Goal: Task Accomplishment & Management: Use online tool/utility

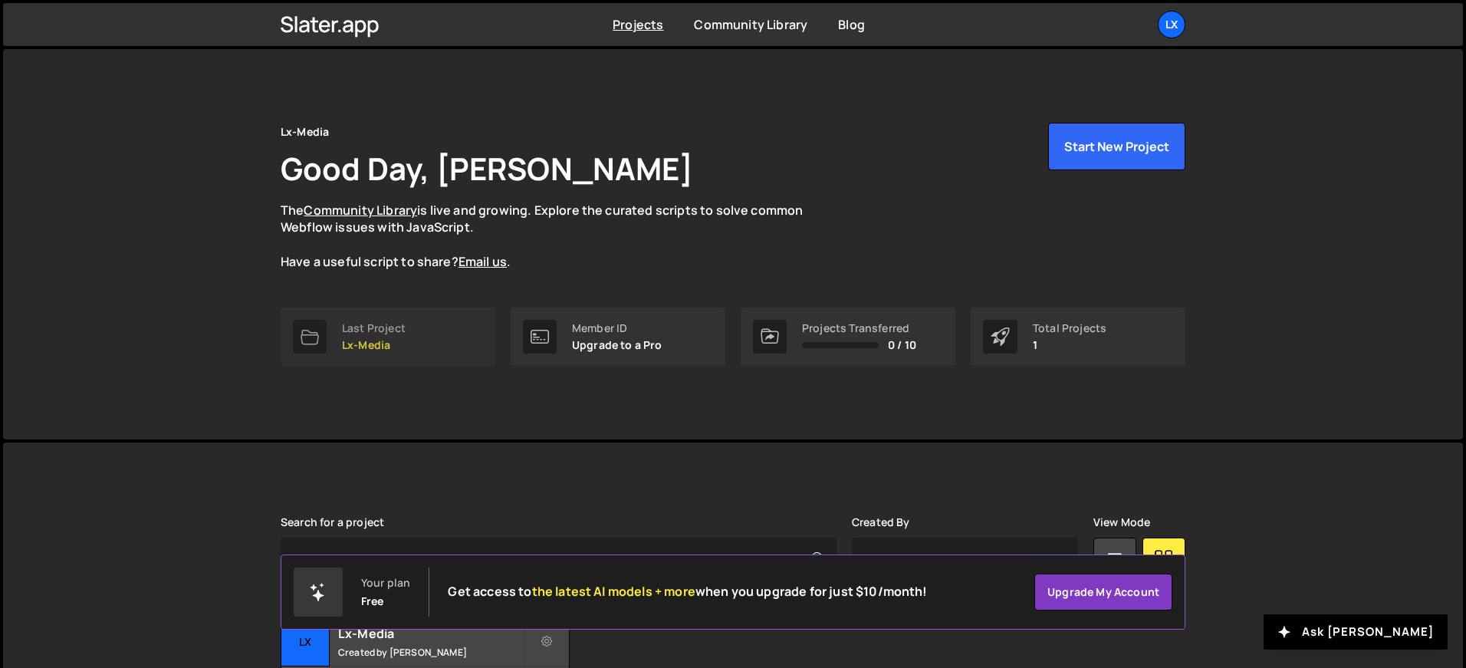
click at [375, 328] on div "Last Project" at bounding box center [374, 328] width 64 height 12
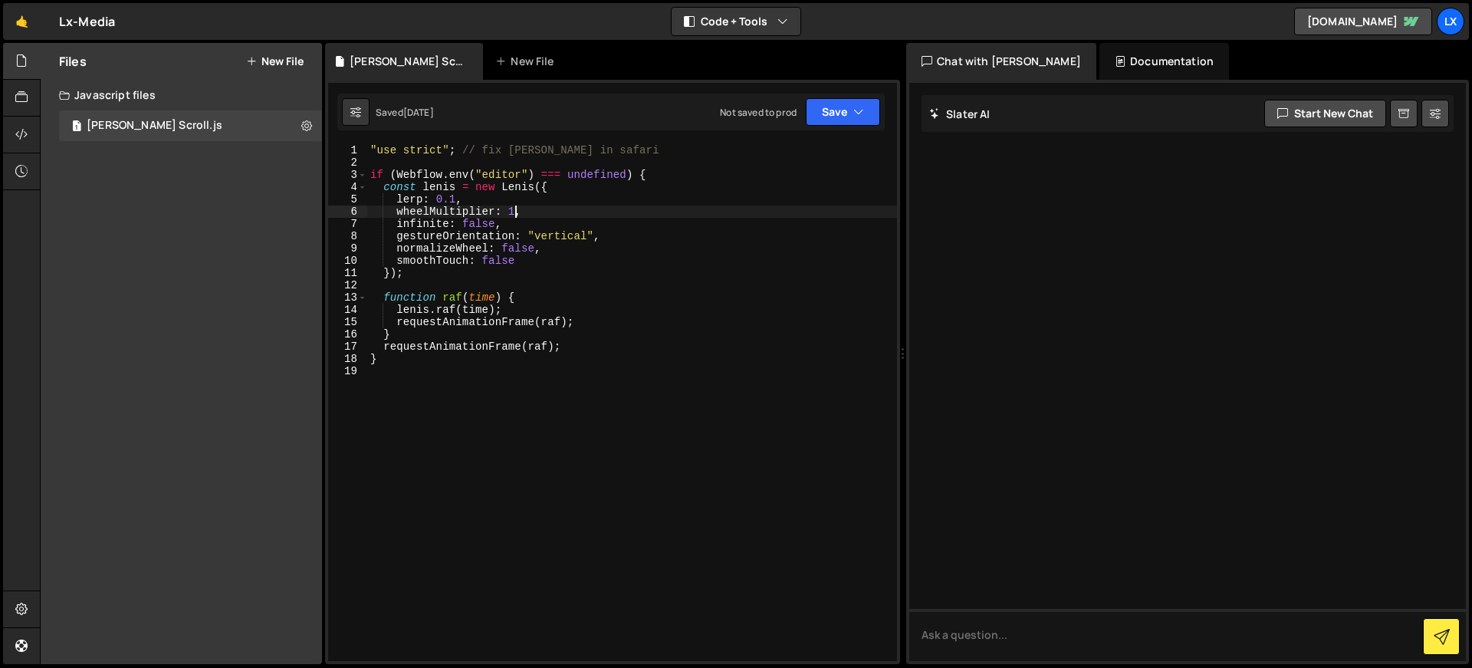
click at [515, 209] on div ""use strict" ; // fix lenis in safari if ( Webflow . env ( "editor" ) === undef…" at bounding box center [632, 414] width 530 height 541
click at [834, 123] on button "Save" at bounding box center [843, 112] width 74 height 28
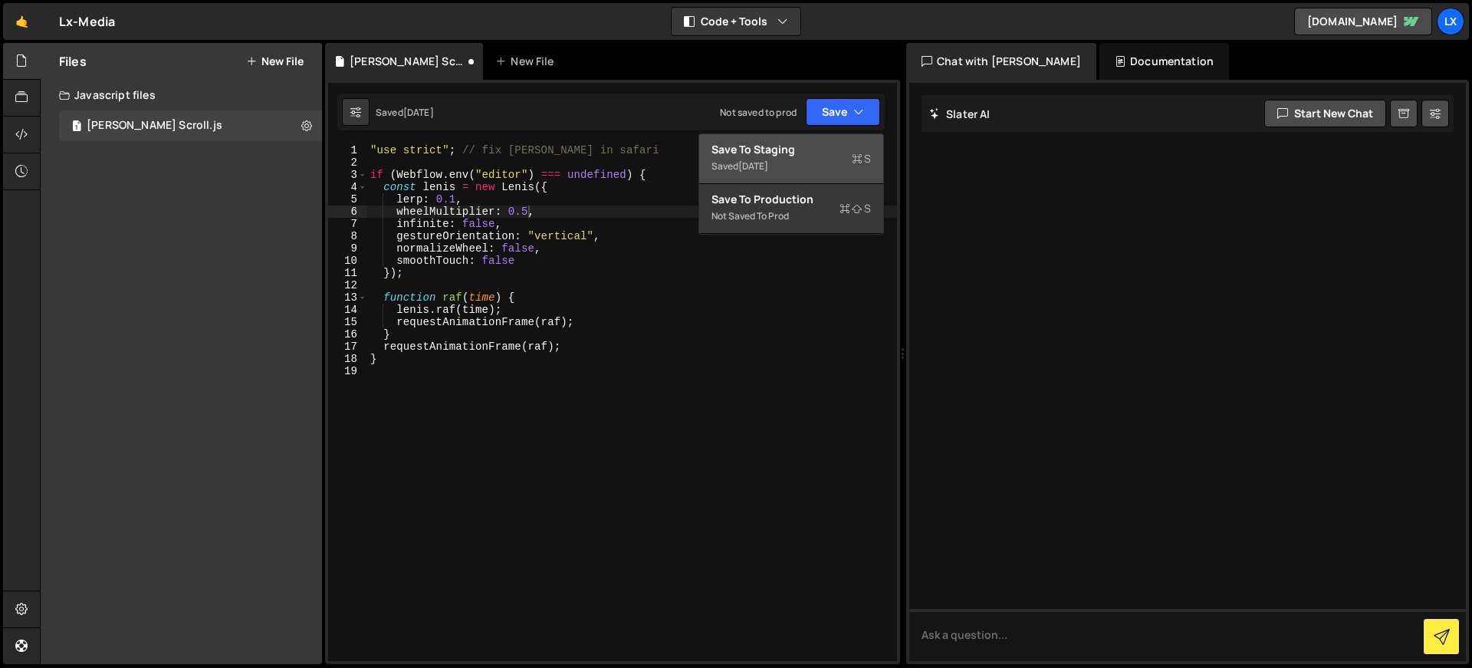
click at [819, 150] on div "Save to Staging S" at bounding box center [792, 149] width 160 height 15
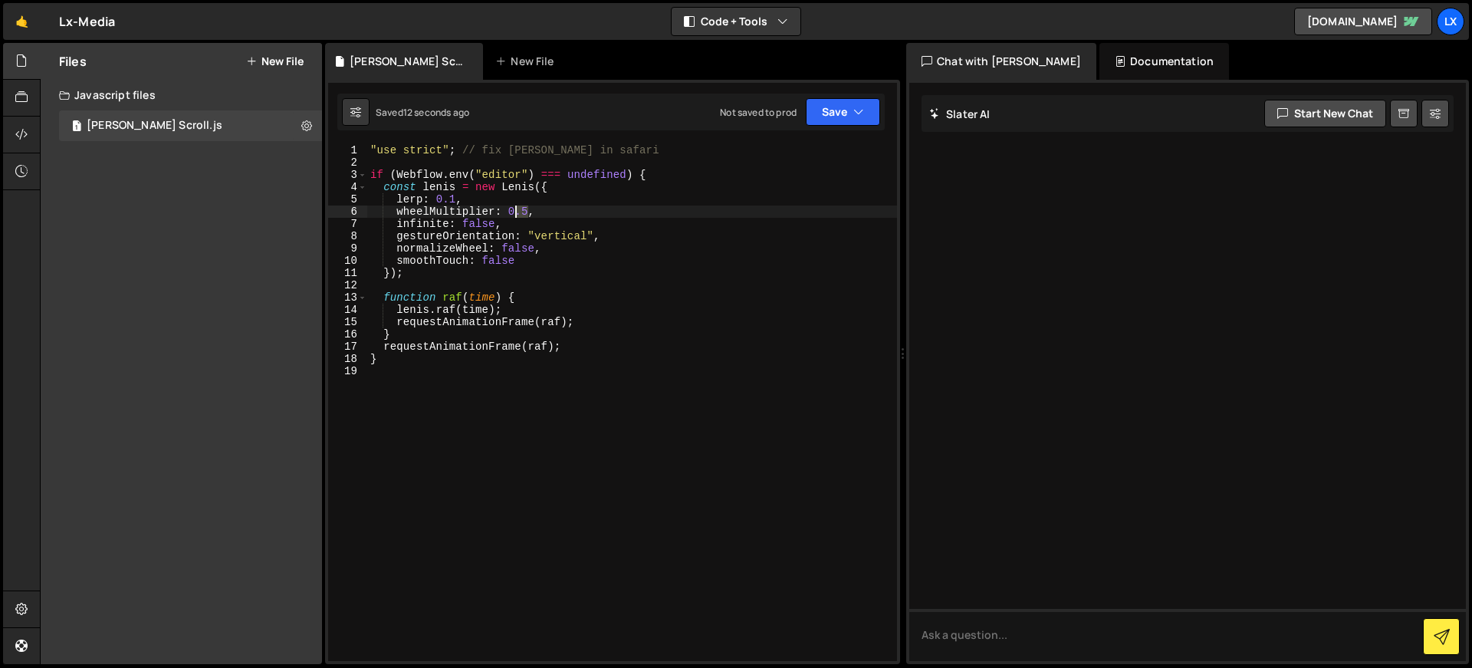
drag, startPoint x: 527, startPoint y: 213, endPoint x: 508, endPoint y: 212, distance: 18.4
click at [508, 212] on div ""use strict" ; // fix lenis in safari if ( Webflow . env ( "editor" ) === undef…" at bounding box center [632, 414] width 530 height 541
click at [542, 207] on div ""use strict" ; // fix lenis in safari if ( Webflow . env ( "editor" ) === undef…" at bounding box center [632, 414] width 530 height 541
click at [456, 199] on div ""use strict" ; // fix lenis in safari if ( Webflow . env ( "editor" ) === undef…" at bounding box center [632, 414] width 530 height 541
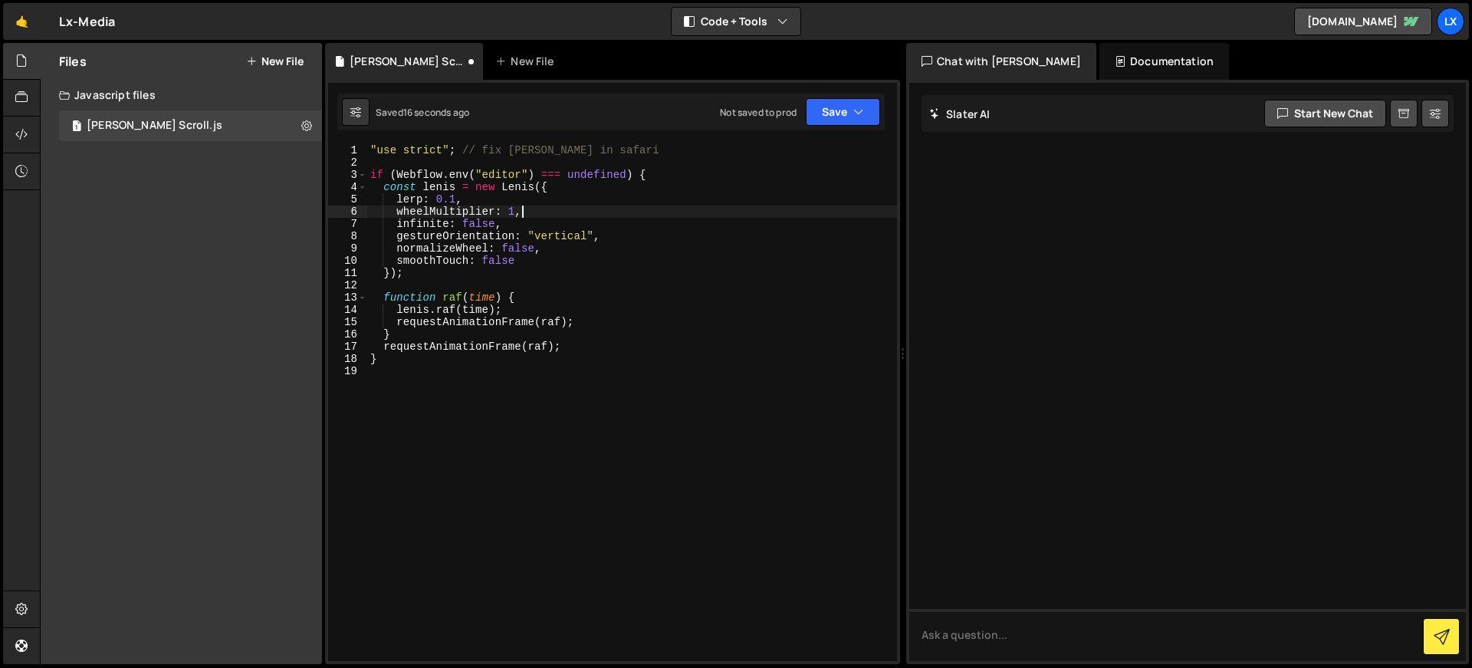
scroll to position [0, 5]
click at [848, 114] on button "Save" at bounding box center [843, 112] width 74 height 28
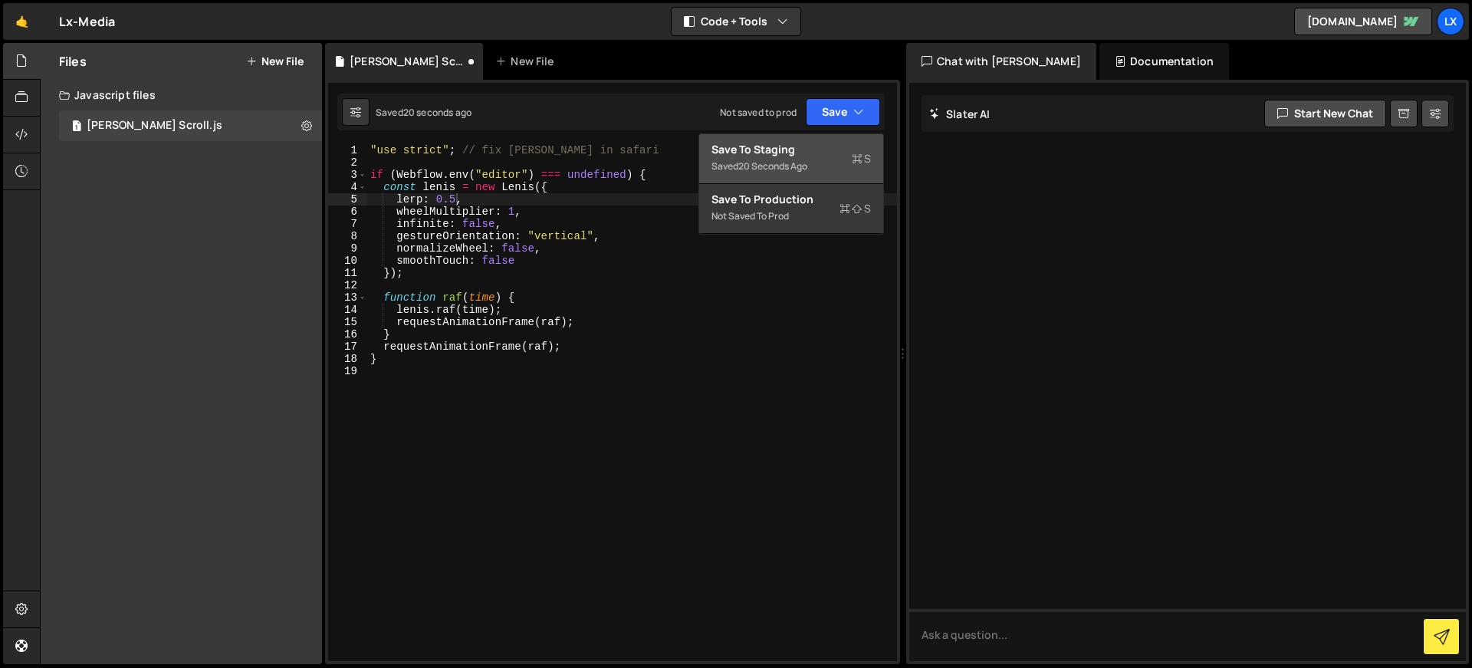
click at [816, 158] on div "Saved 20 seconds ago" at bounding box center [792, 166] width 160 height 18
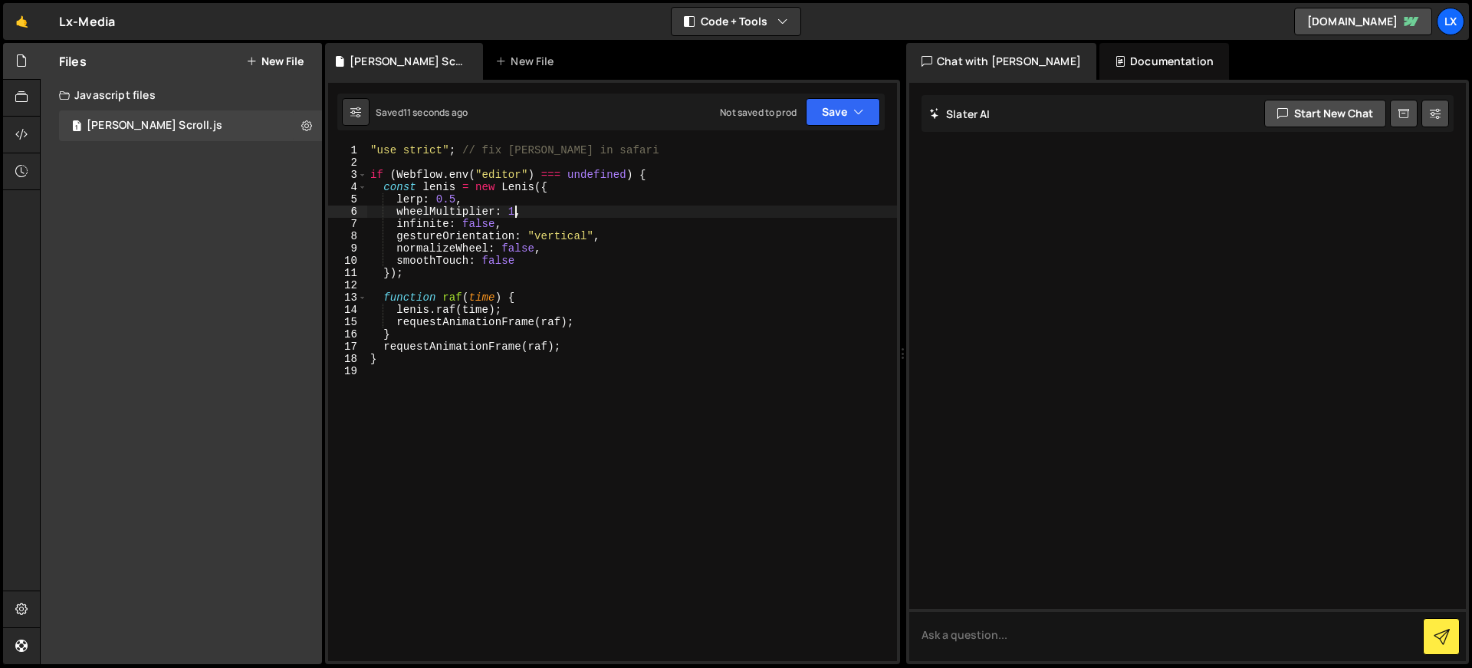
click at [510, 209] on div ""use strict" ; // fix lenis in safari if ( Webflow . env ( "editor" ) === undef…" at bounding box center [632, 414] width 530 height 541
type textarea "wheelMultiplier: 0.5,"
click at [824, 116] on button "Save" at bounding box center [843, 112] width 74 height 28
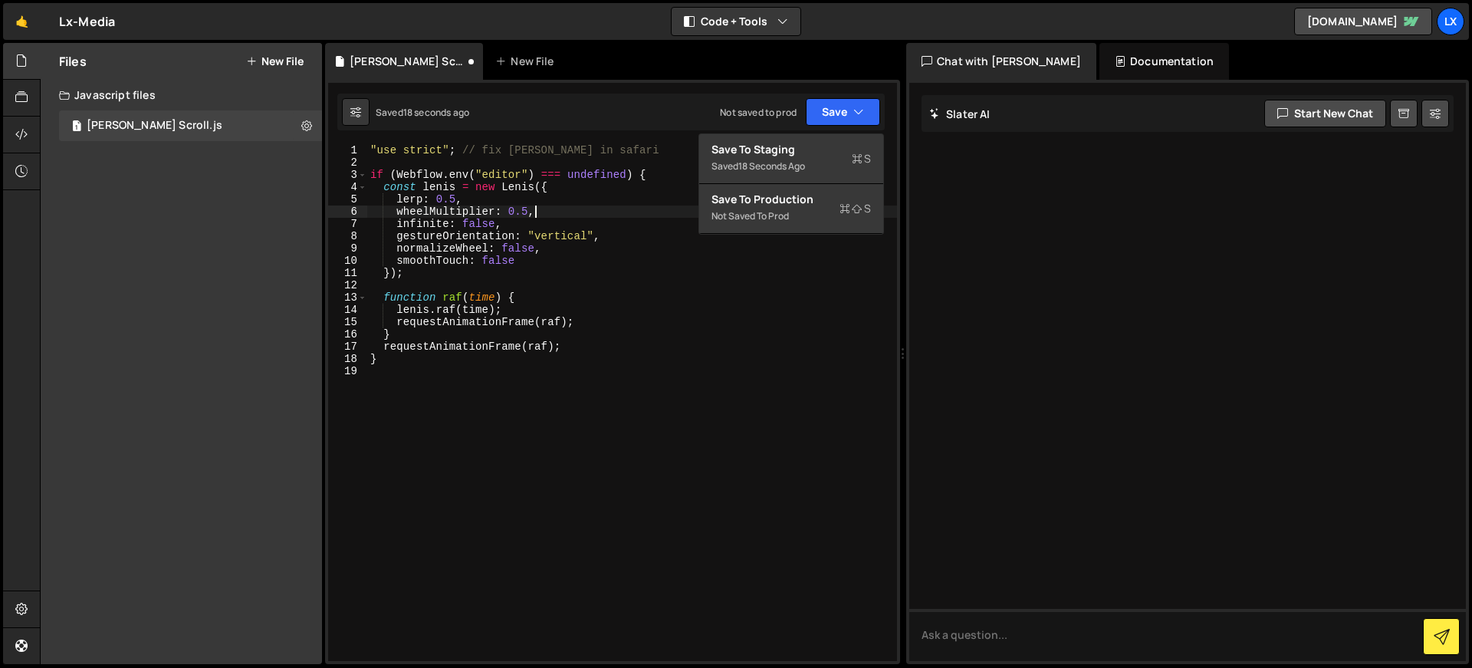
click at [595, 211] on div ""use strict" ; // fix lenis in safari if ( Webflow . env ( "editor" ) === undef…" at bounding box center [632, 414] width 530 height 541
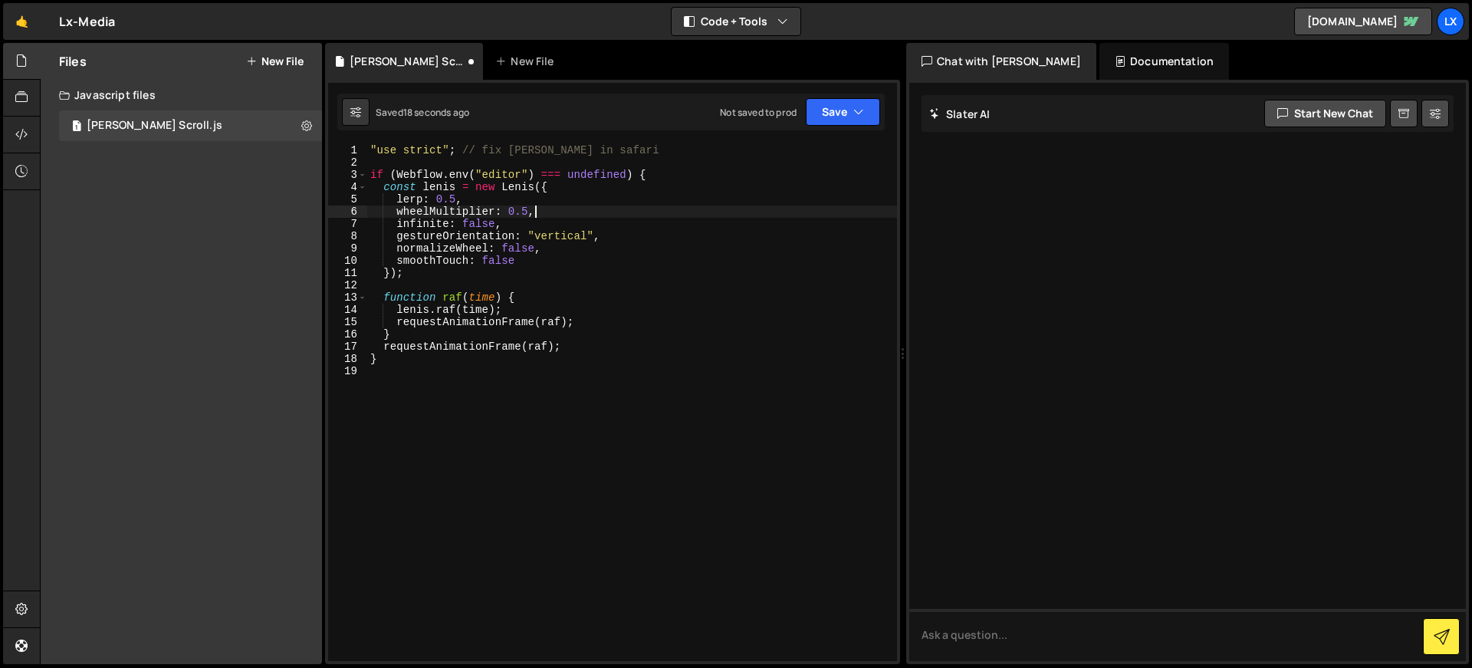
click at [617, 423] on div ""use strict" ; // fix lenis in safari if ( Webflow . env ( "editor" ) === undef…" at bounding box center [632, 414] width 530 height 541
click at [836, 112] on button "Save" at bounding box center [843, 112] width 74 height 28
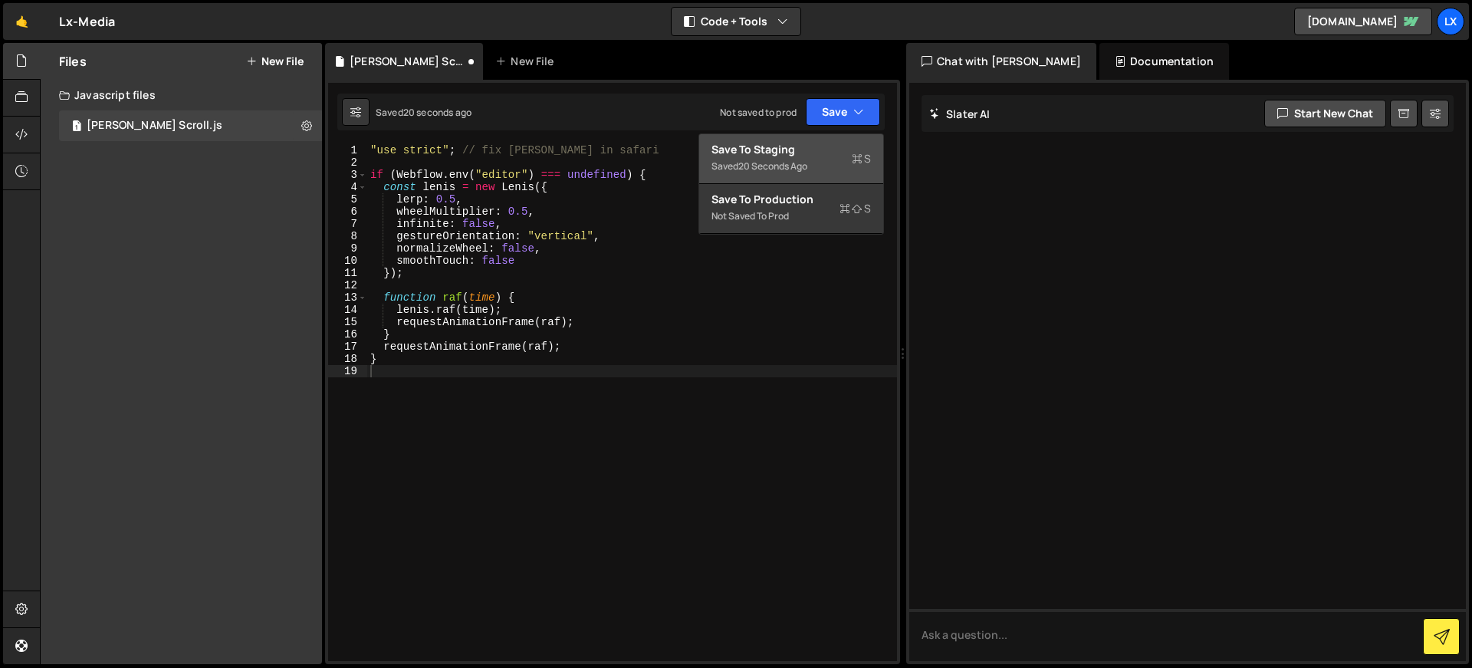
click at [831, 146] on div "Save to Staging S" at bounding box center [792, 149] width 160 height 15
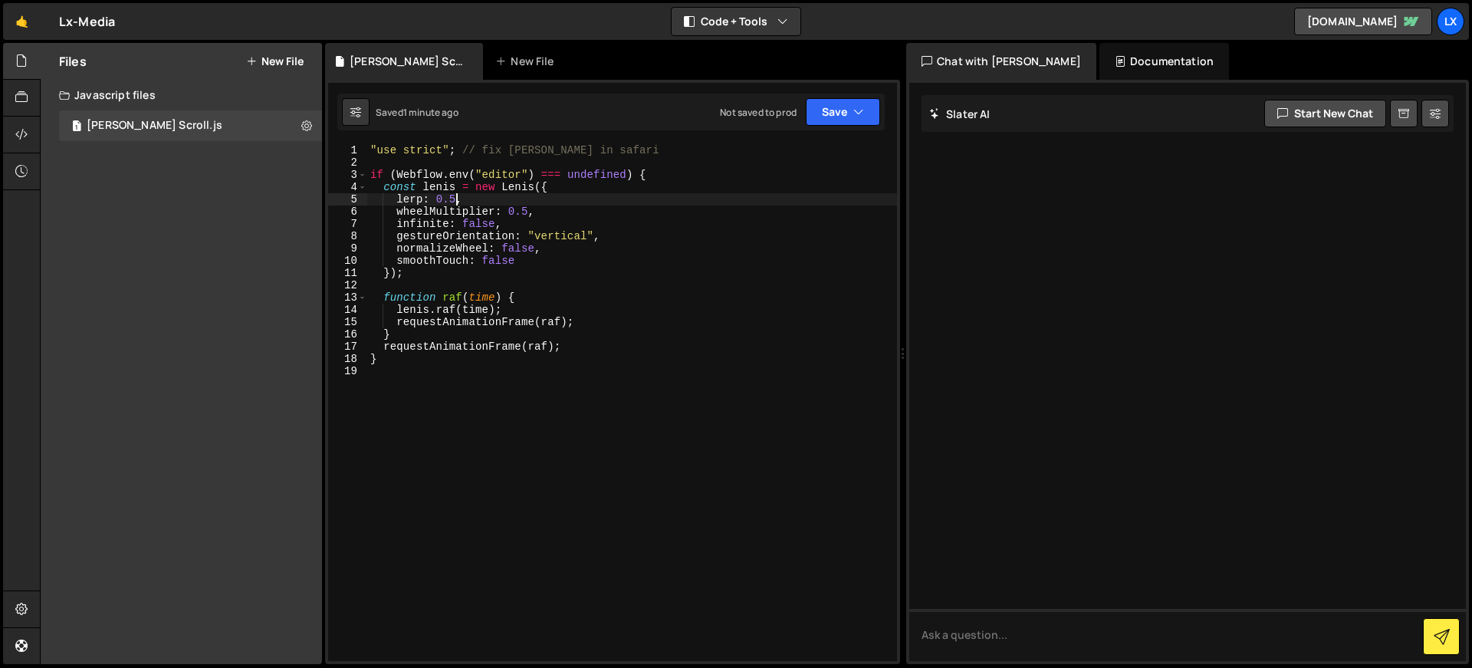
click at [455, 200] on div ""use strict" ; // fix lenis in safari if ( Webflow . env ( "editor" ) === undef…" at bounding box center [632, 414] width 530 height 541
click at [835, 107] on button "Save" at bounding box center [843, 112] width 74 height 28
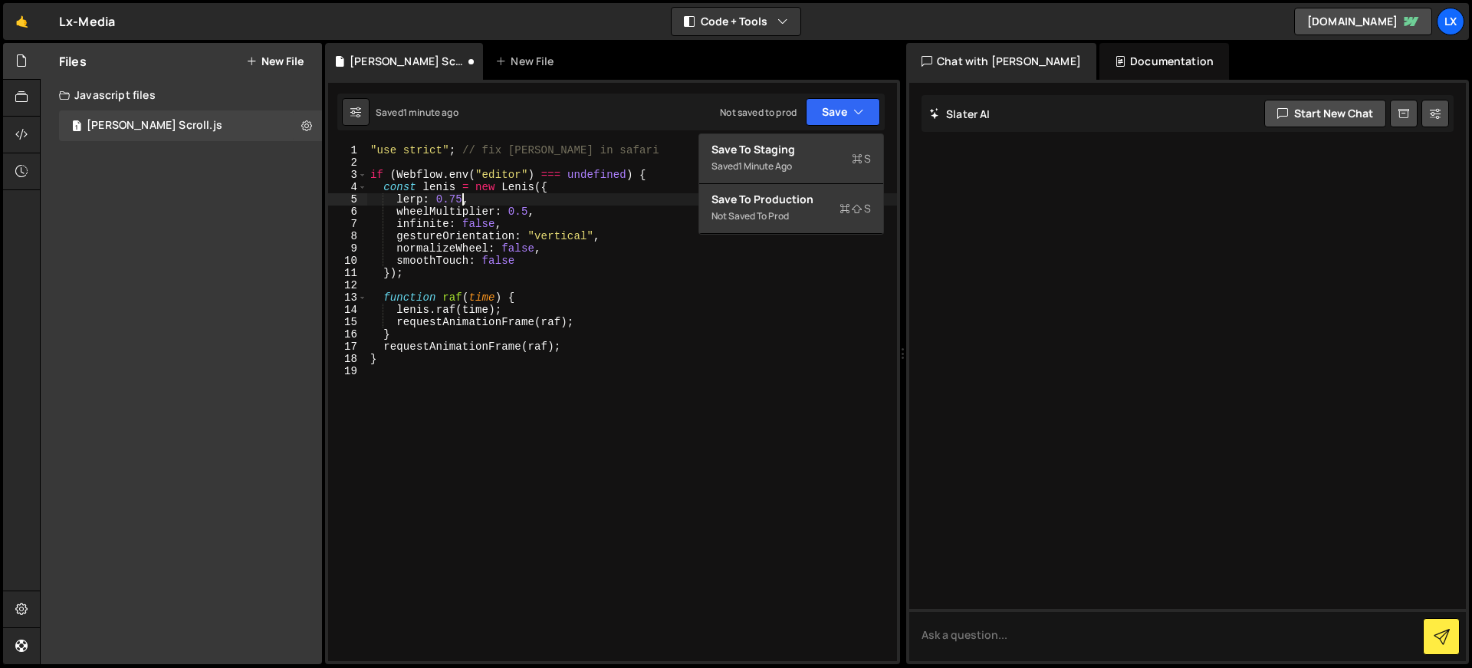
click at [462, 201] on div ""use strict" ; // fix lenis in safari if ( Webflow . env ( "editor" ) === undef…" at bounding box center [632, 414] width 530 height 541
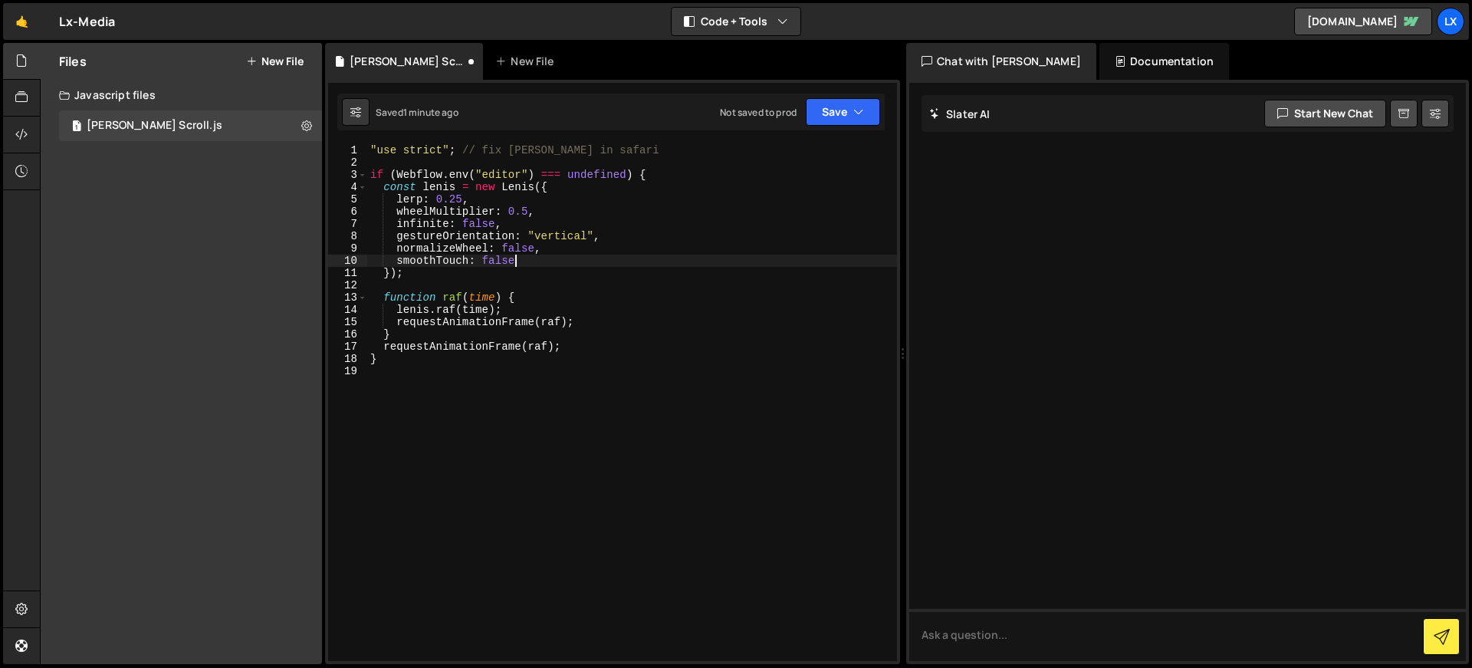
click at [697, 259] on div ""use strict" ; // fix lenis in safari if ( Webflow . env ( "editor" ) === undef…" at bounding box center [632, 414] width 530 height 541
click at [841, 119] on button "Save" at bounding box center [843, 112] width 74 height 28
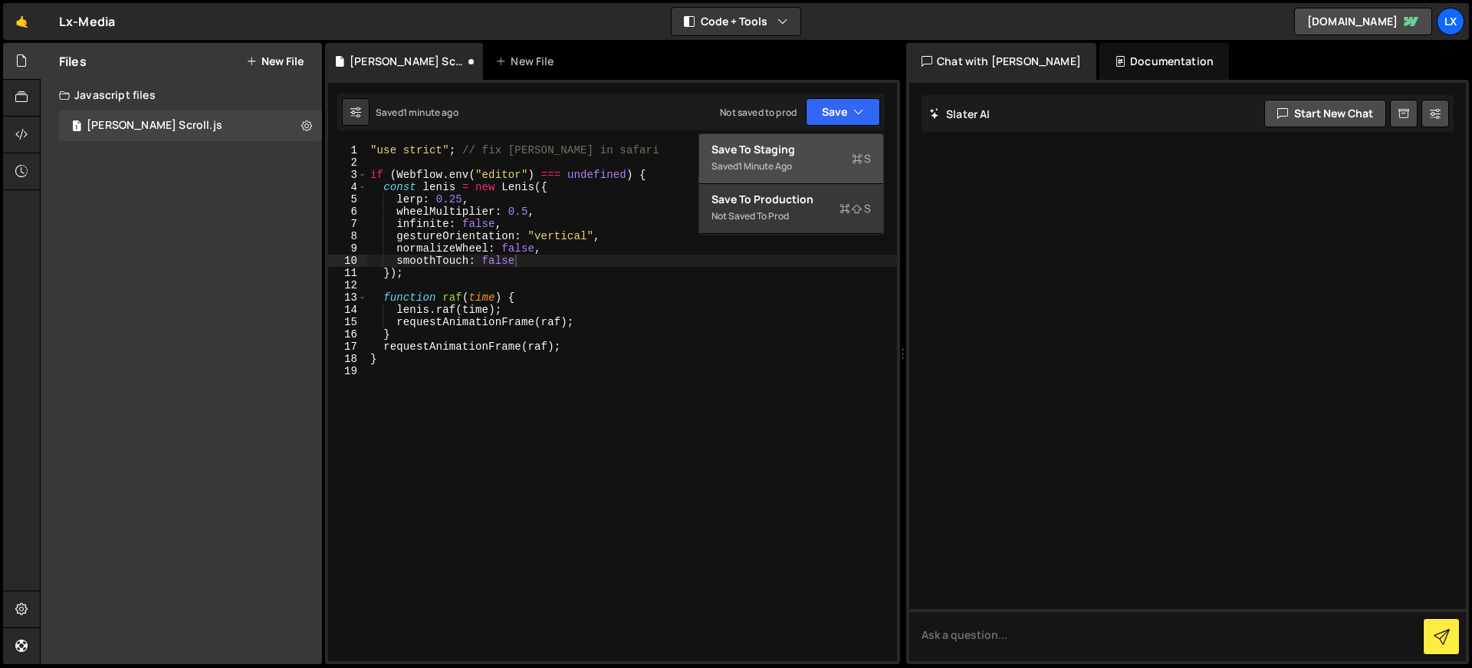
click at [817, 147] on div "Save to Staging S" at bounding box center [792, 149] width 160 height 15
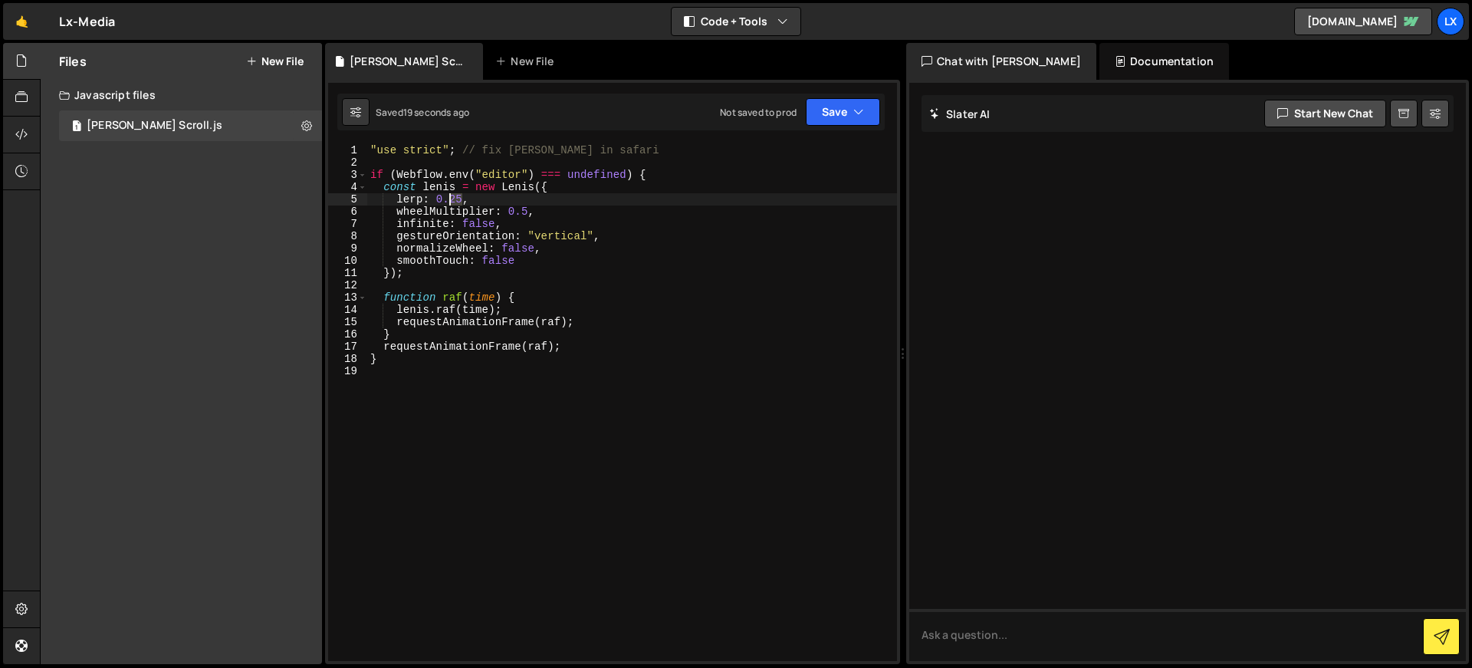
drag, startPoint x: 462, startPoint y: 200, endPoint x: 451, endPoint y: 201, distance: 10.8
click at [451, 201] on div ""use strict" ; // fix lenis in safari if ( Webflow . env ( "editor" ) === undef…" at bounding box center [632, 414] width 530 height 541
click at [839, 105] on button "Save" at bounding box center [843, 112] width 74 height 28
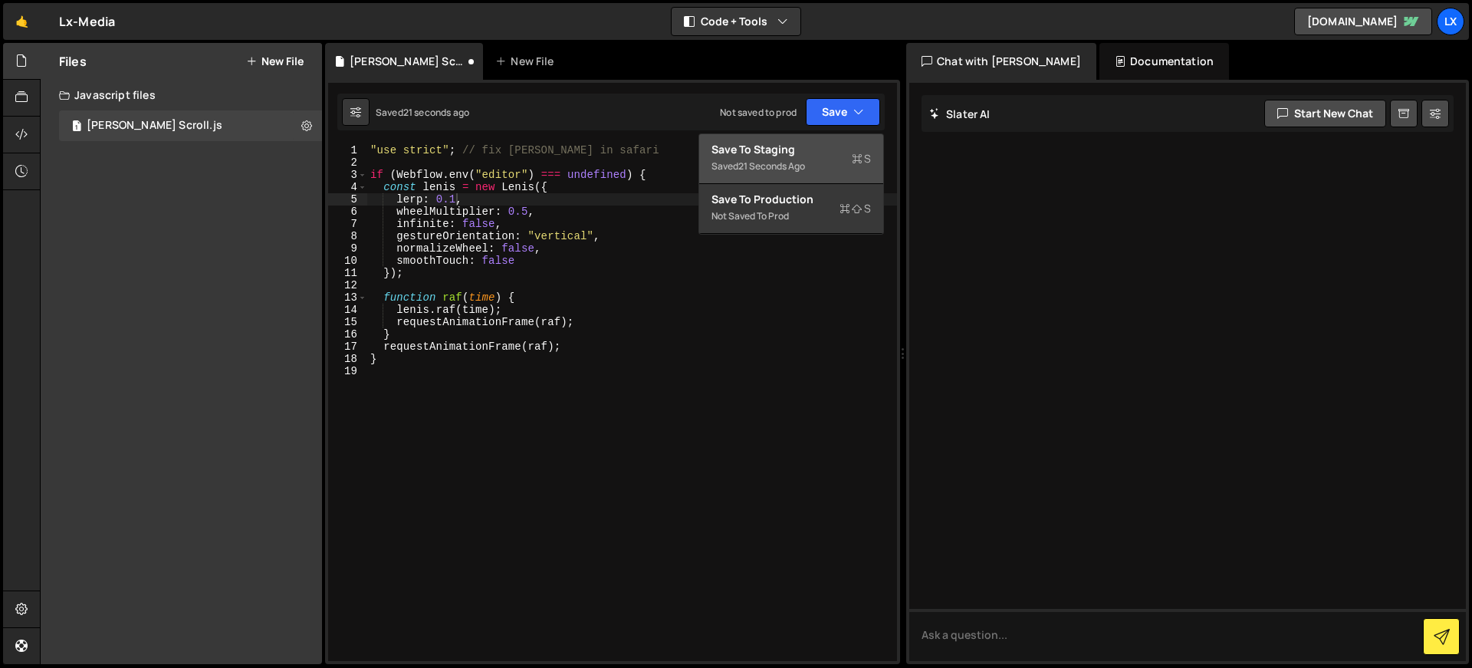
click at [829, 140] on button "Save to Staging S Saved 21 seconds ago" at bounding box center [791, 159] width 184 height 50
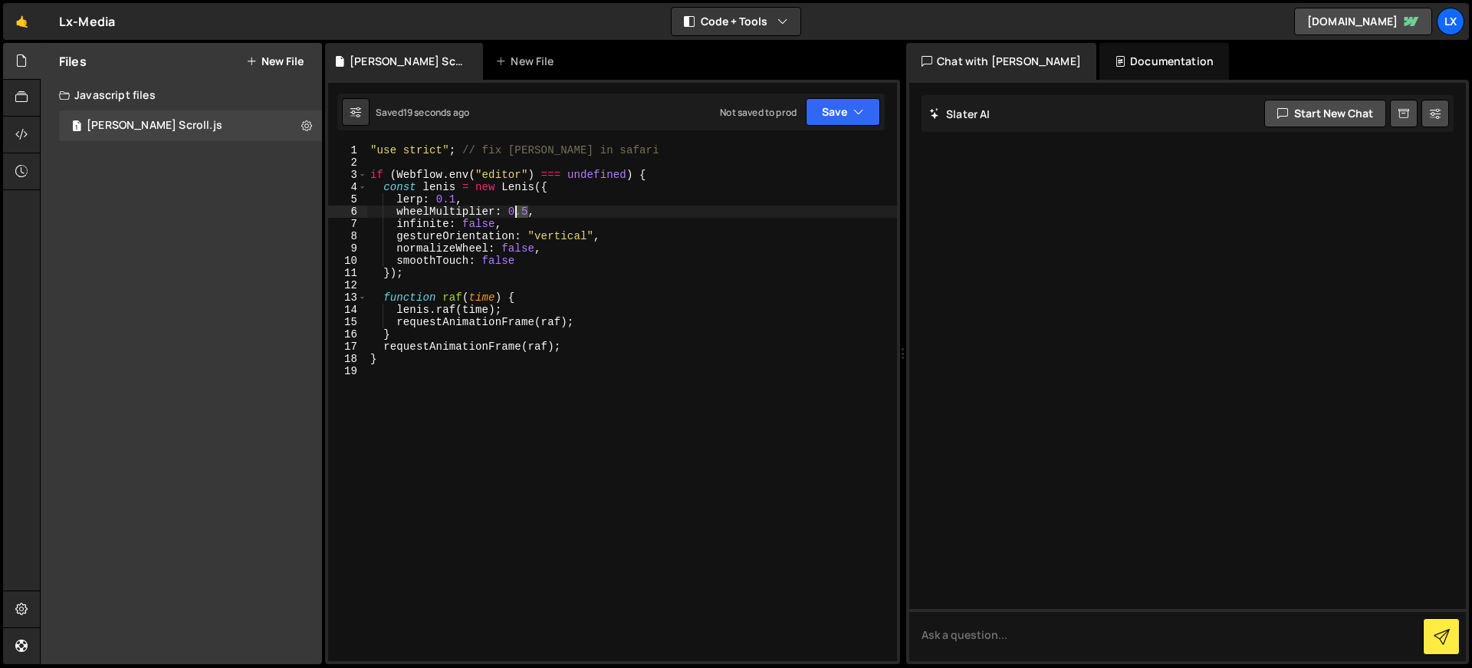
drag, startPoint x: 520, startPoint y: 212, endPoint x: 506, endPoint y: 212, distance: 13.8
click at [506, 212] on div ""use strict" ; // fix lenis in safari if ( Webflow . env ( "editor" ) === undef…" at bounding box center [632, 414] width 530 height 541
click at [455, 200] on div ""use strict" ; // fix lenis in safari if ( Webflow . env ( "editor" ) === undef…" at bounding box center [632, 414] width 530 height 541
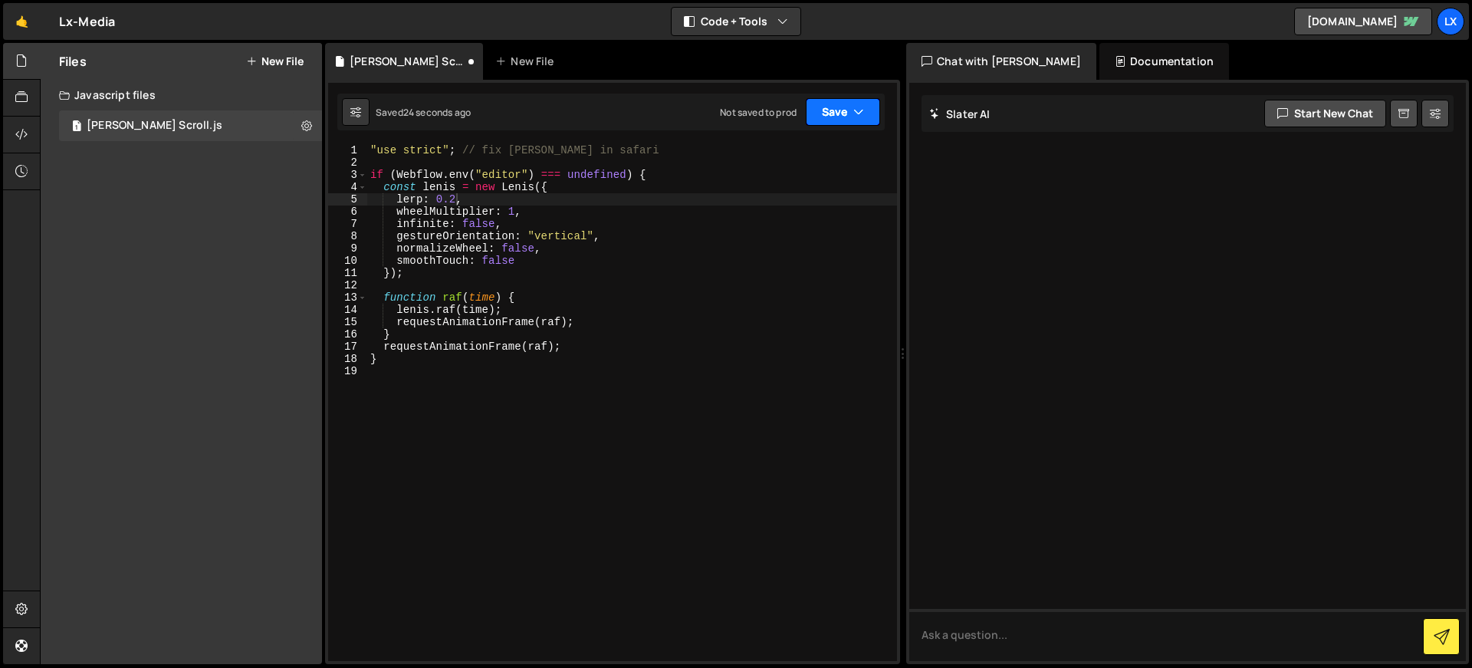
click at [842, 120] on button "Save" at bounding box center [843, 112] width 74 height 28
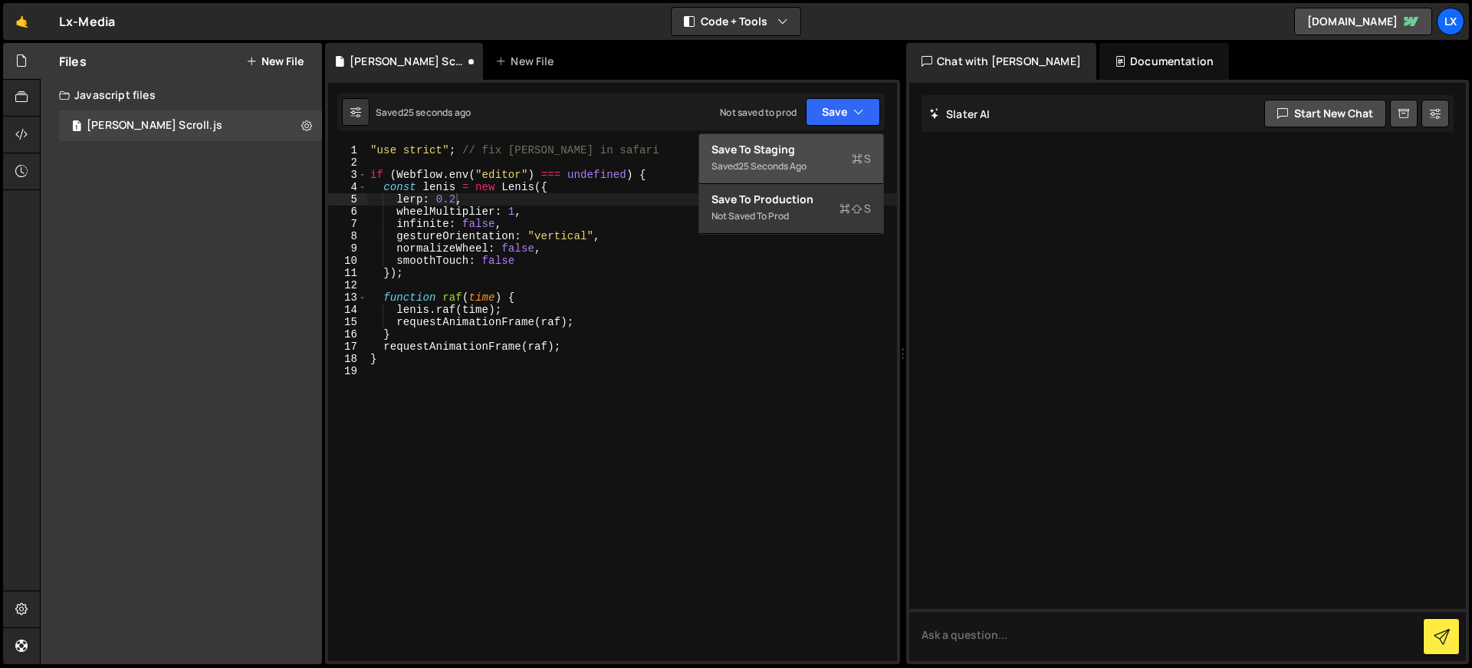
click at [821, 156] on div "Save to Staging S" at bounding box center [792, 149] width 160 height 15
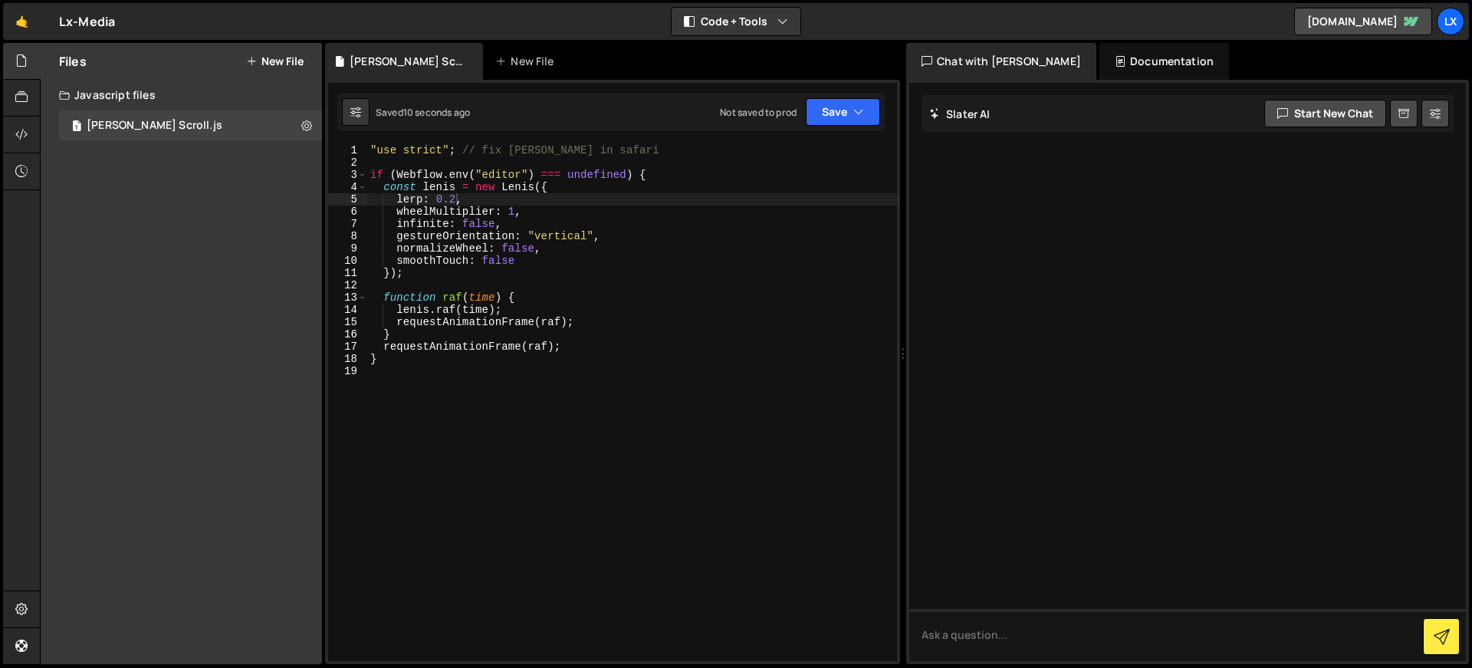
scroll to position [0, 0]
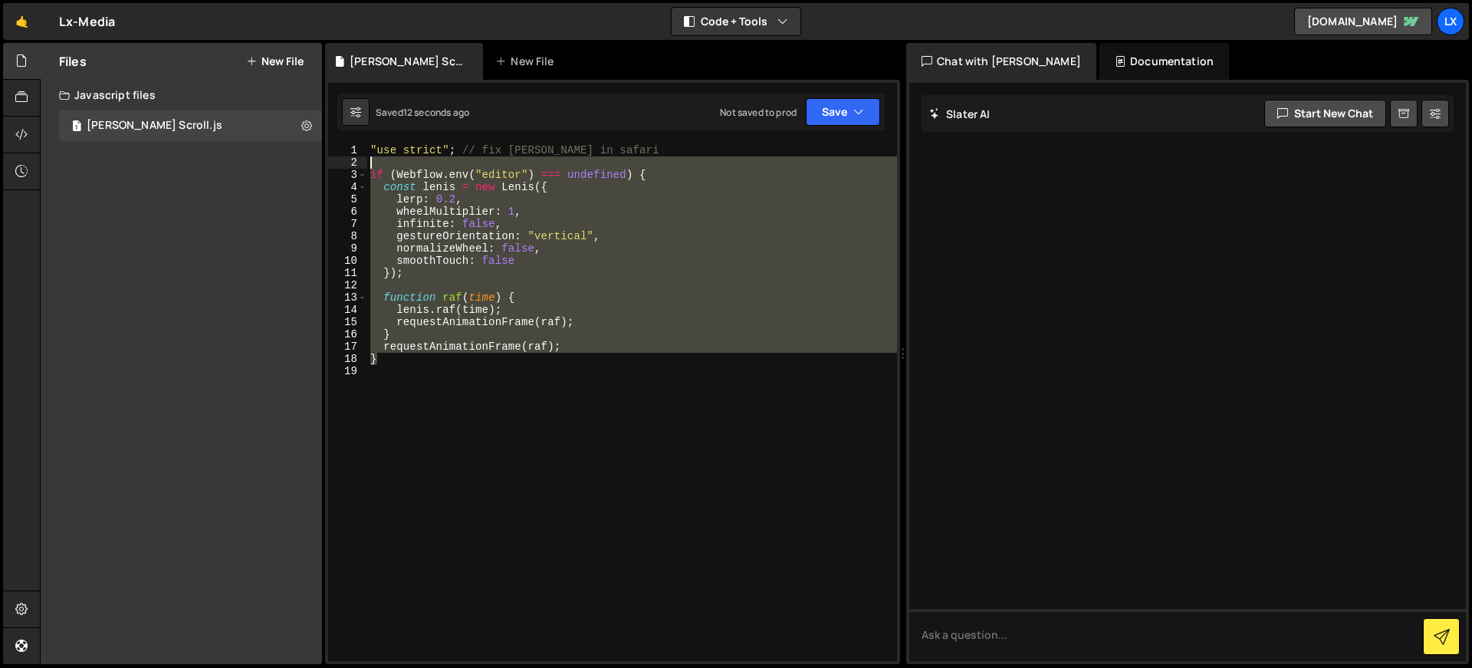
drag, startPoint x: 507, startPoint y: 364, endPoint x: 358, endPoint y: 166, distance: 248.2
click at [358, 166] on div "} 1 2 3 4 5 6 7 8 9 10 11 12 13 14 15 16 17 18 19 "use strict" ; // fix lenis i…" at bounding box center [612, 402] width 569 height 517
click at [515, 244] on div ""use strict" ; // fix lenis in safari if ( Webflow . env ( "editor" ) === undef…" at bounding box center [632, 402] width 530 height 517
click at [515, 244] on div ""use strict" ; // fix lenis in safari if ( Webflow . env ( "editor" ) === undef…" at bounding box center [632, 414] width 530 height 541
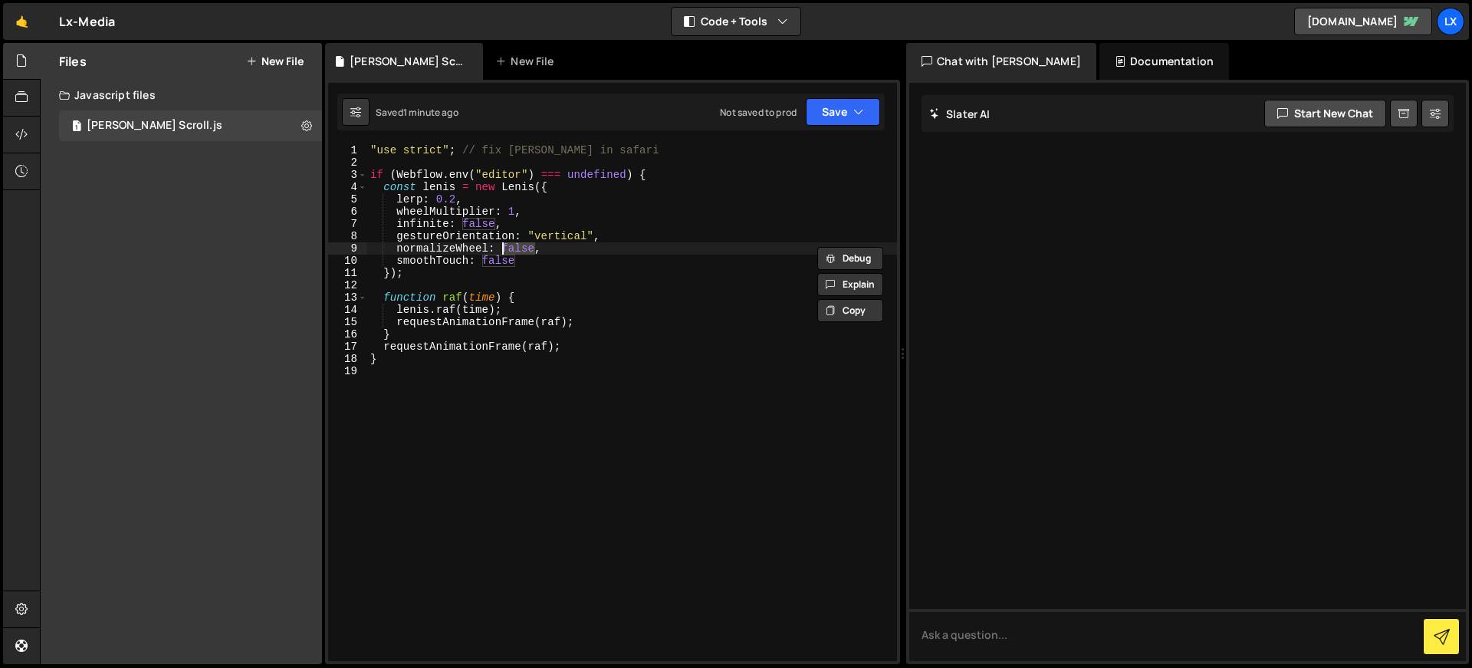
click at [514, 247] on div ""use strict" ; // fix lenis in safari if ( Webflow . env ( "editor" ) === undef…" at bounding box center [632, 402] width 530 height 517
click at [514, 247] on div ""use strict" ; // fix lenis in safari if ( Webflow . env ( "editor" ) === undef…" at bounding box center [632, 414] width 530 height 541
click at [836, 105] on button "Save" at bounding box center [843, 112] width 74 height 28
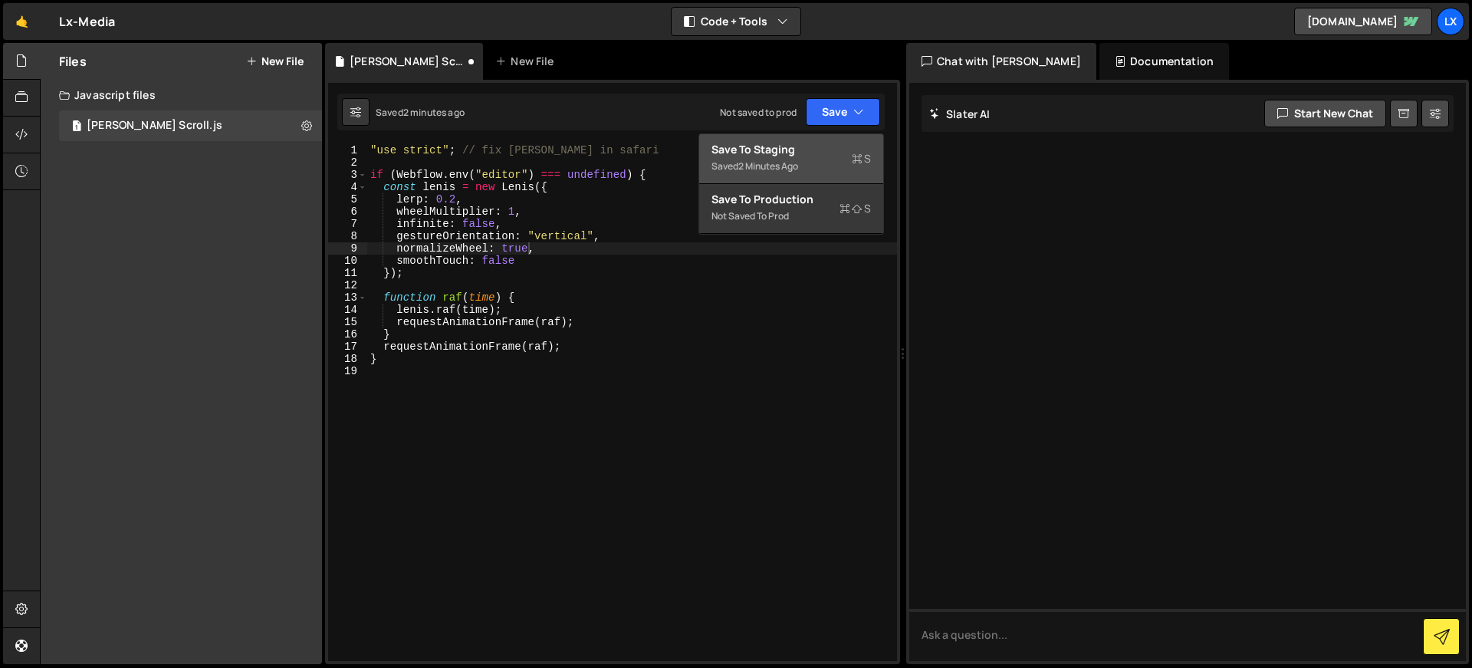
click at [827, 148] on div "Save to Staging S" at bounding box center [792, 149] width 160 height 15
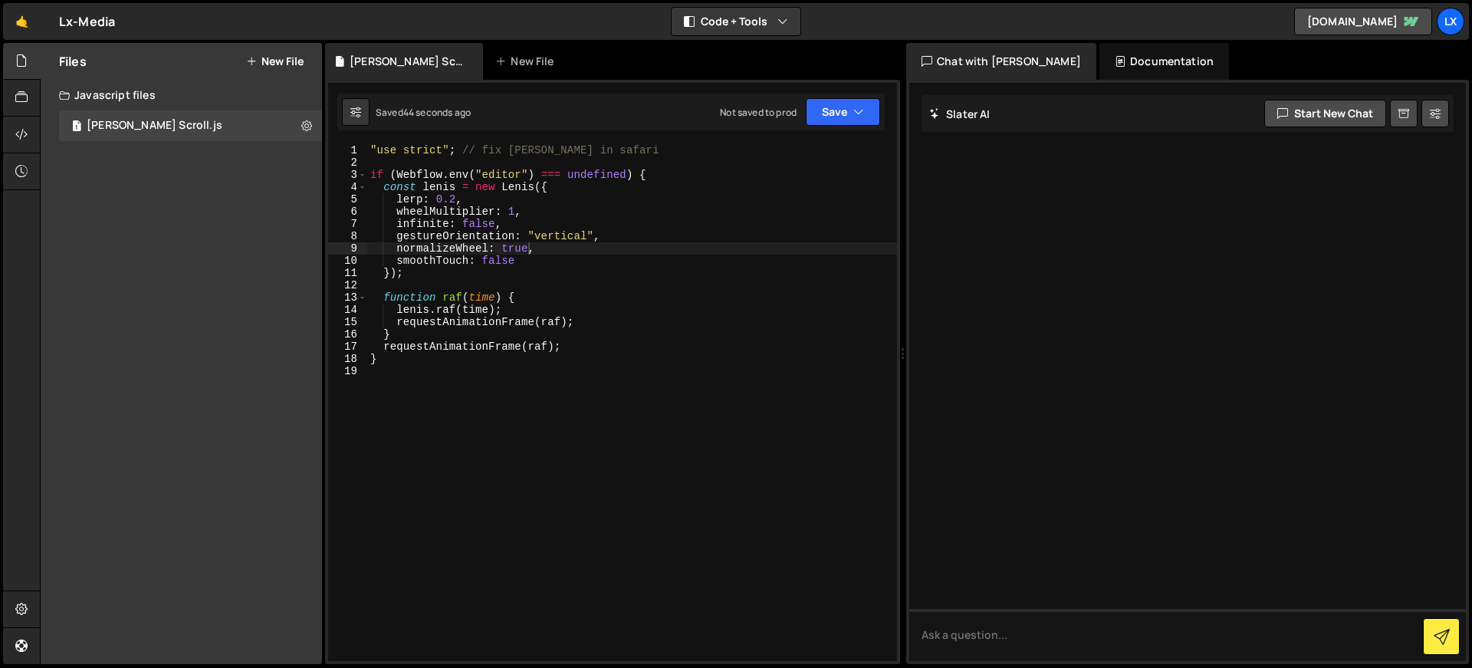
scroll to position [0, 5]
click at [453, 198] on div ""use strict" ; // fix lenis in safari if ( Webflow . env ( "editor" ) === undef…" at bounding box center [632, 414] width 530 height 541
click at [852, 107] on button "Save" at bounding box center [843, 112] width 74 height 28
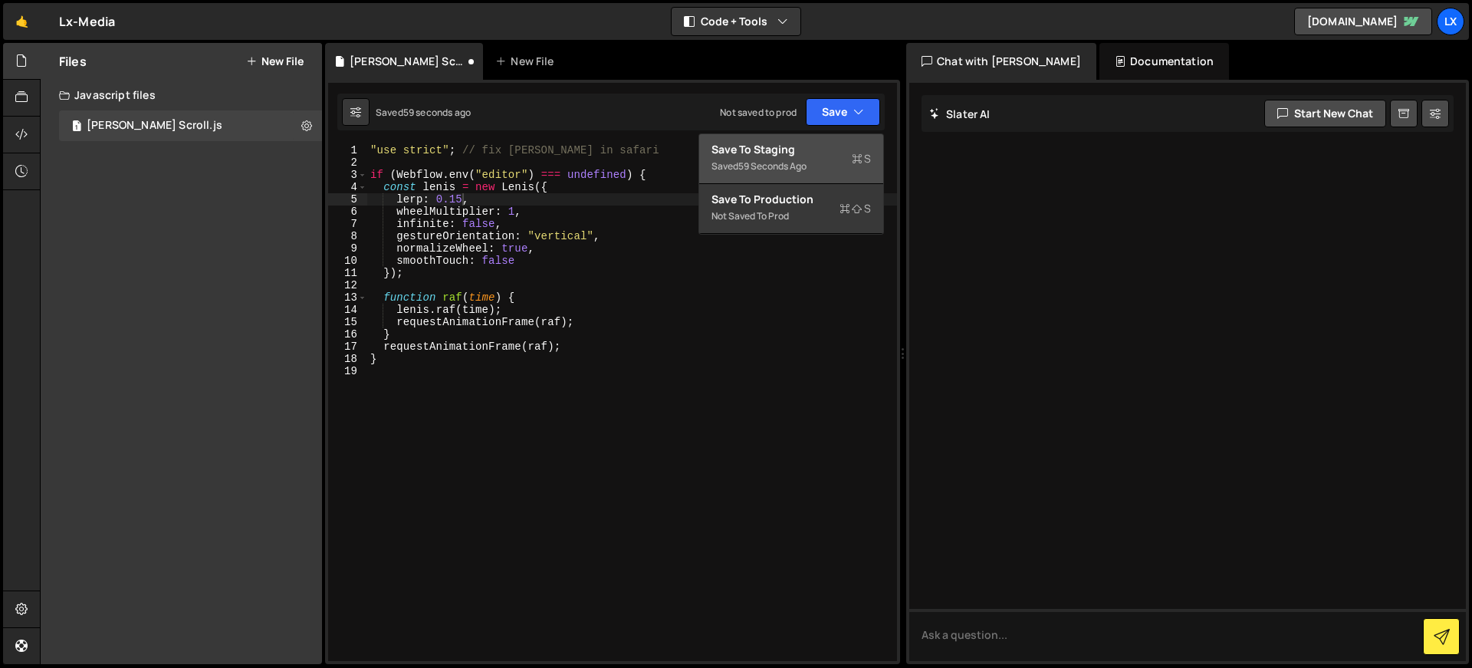
click at [812, 147] on div "Save to Staging S" at bounding box center [792, 149] width 160 height 15
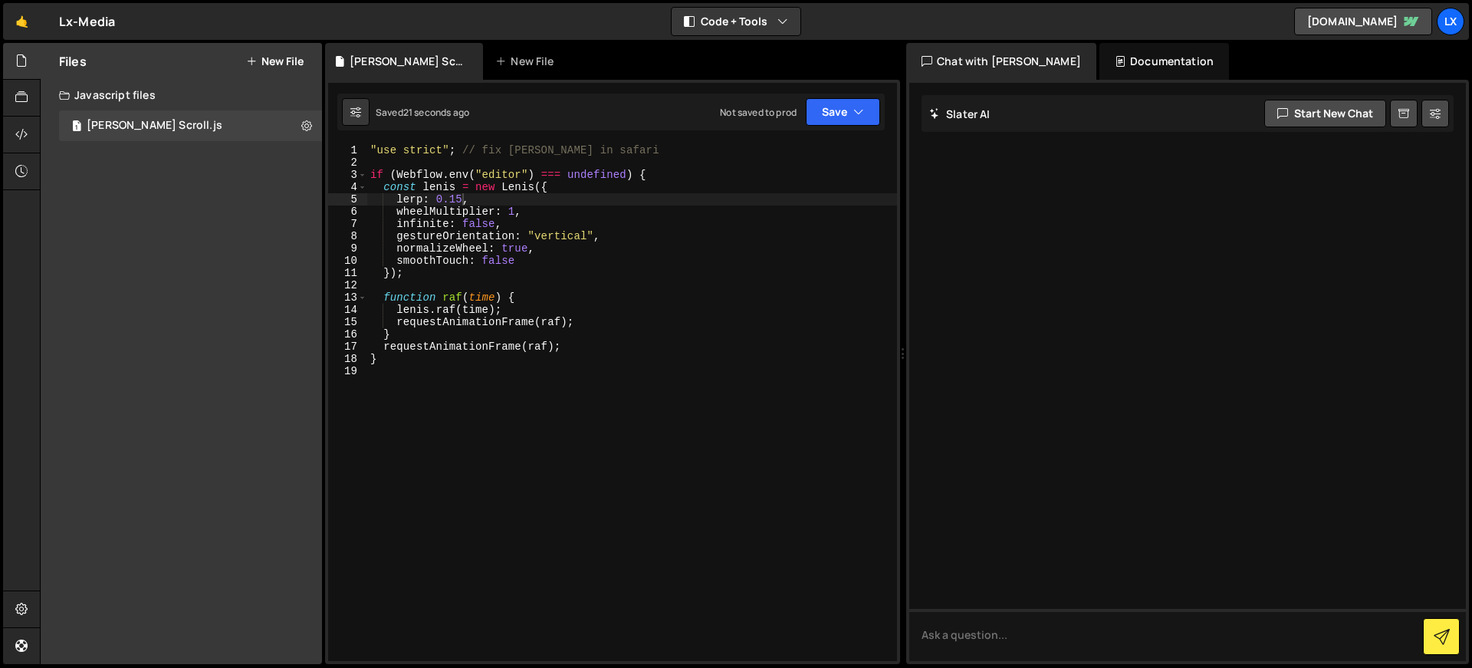
click at [512, 209] on div ""use strict" ; // fix lenis in safari if ( Webflow . env ( "editor" ) === undef…" at bounding box center [632, 414] width 530 height 541
click at [835, 117] on button "Save" at bounding box center [843, 112] width 74 height 28
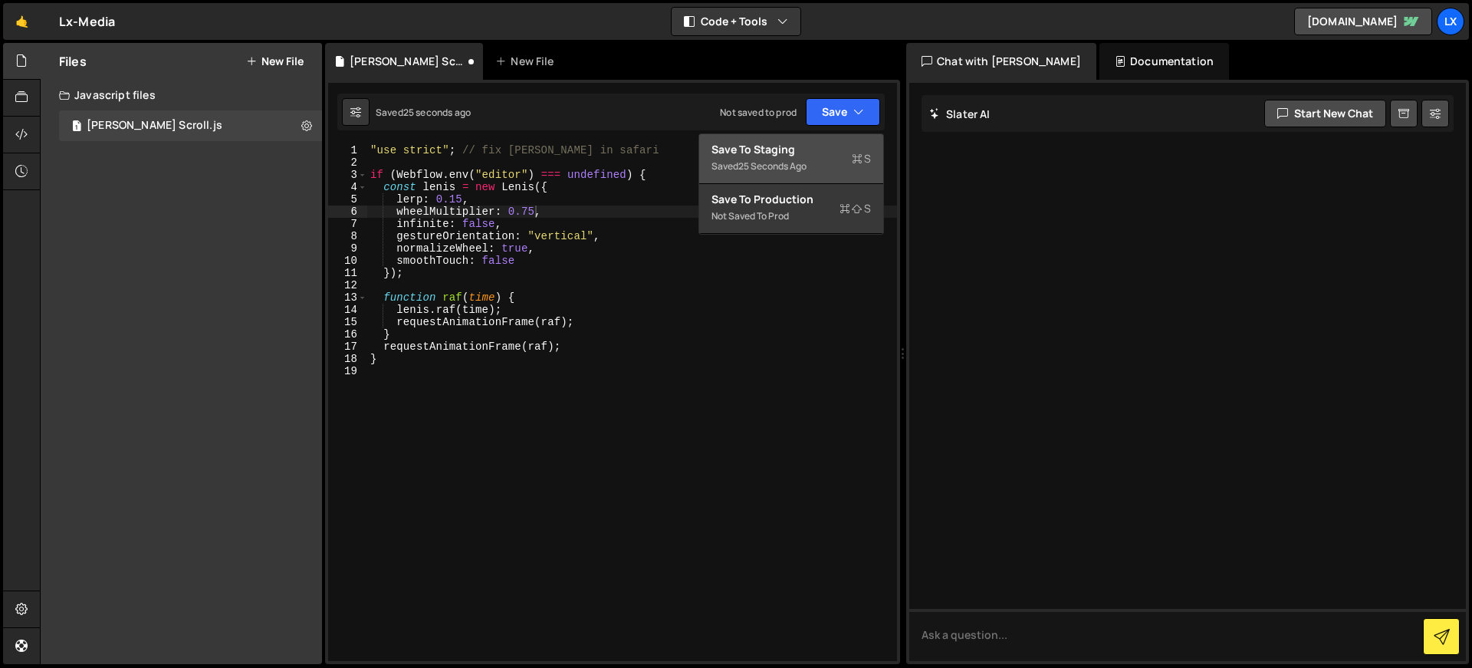
click at [815, 146] on div "Save to Staging S" at bounding box center [792, 149] width 160 height 15
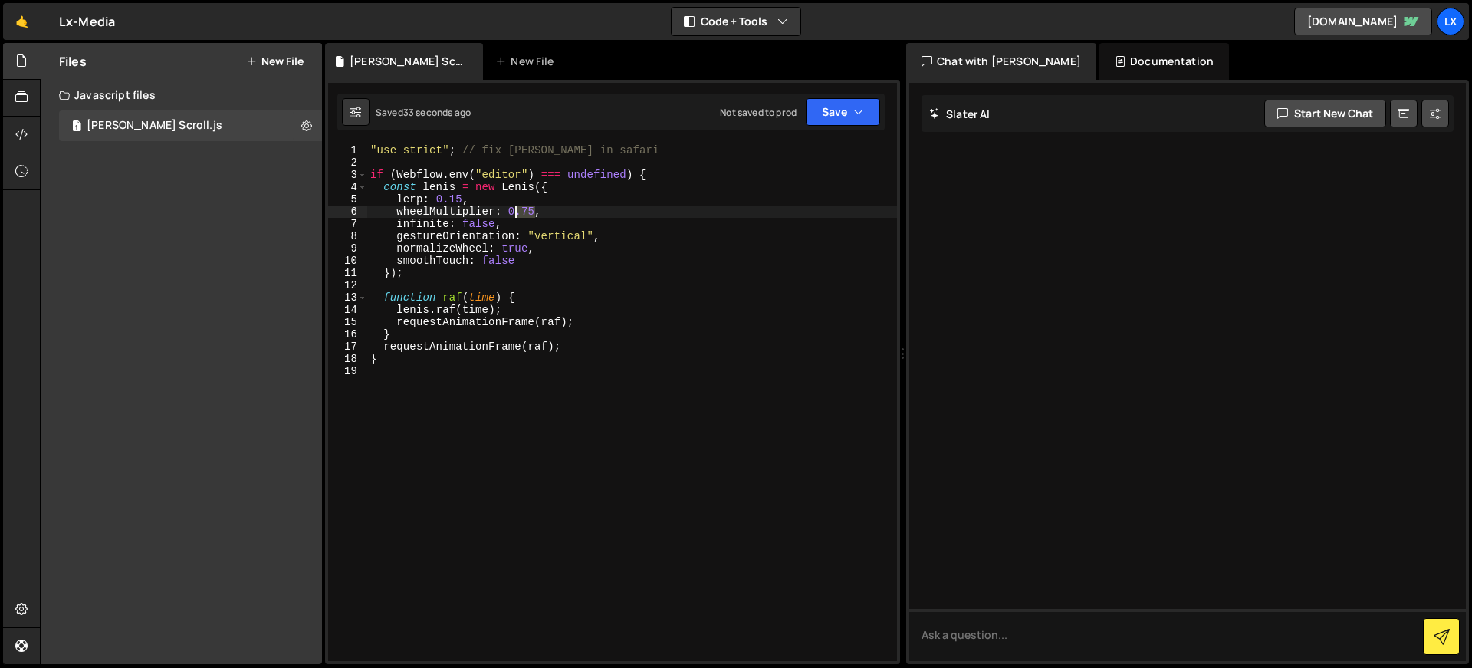
drag, startPoint x: 532, startPoint y: 211, endPoint x: 512, endPoint y: 212, distance: 20.7
click at [512, 212] on div ""use strict" ; // fix lenis in safari if ( Webflow . env ( "editor" ) === undef…" at bounding box center [632, 414] width 530 height 541
click at [825, 116] on button "Save" at bounding box center [843, 112] width 74 height 28
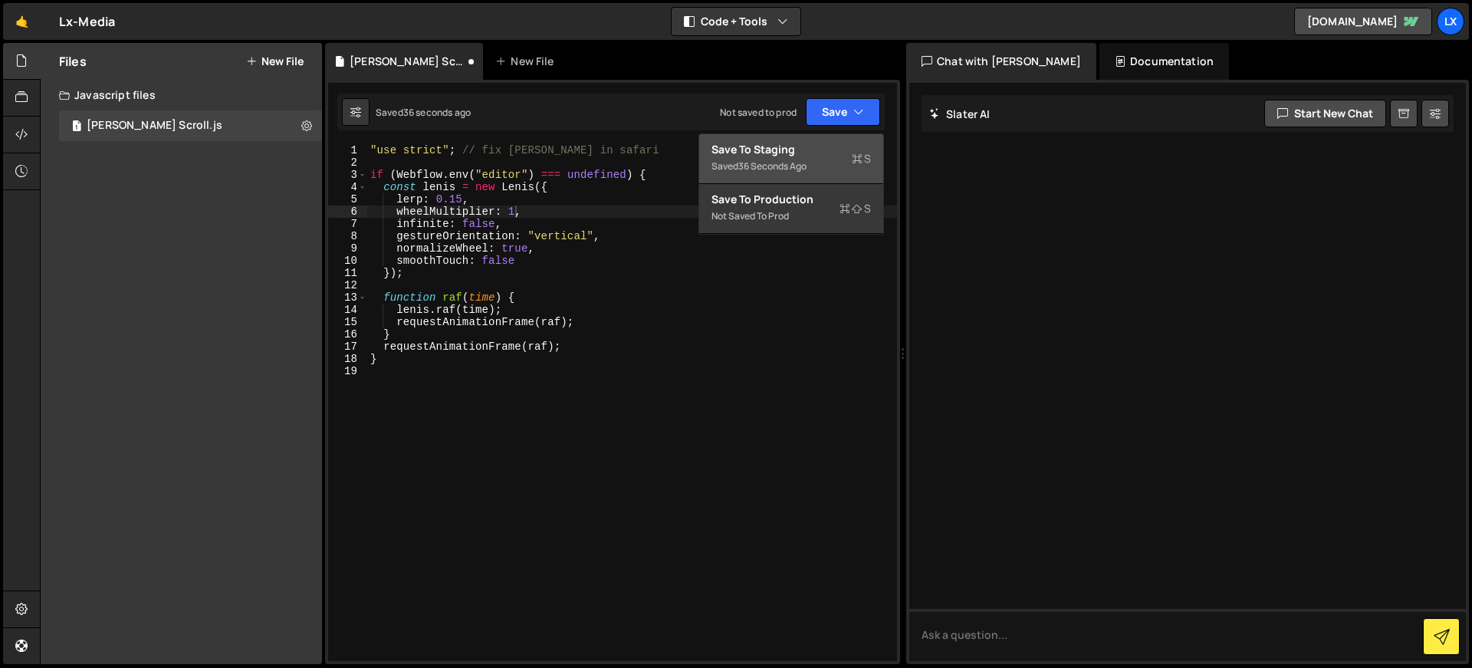
click at [815, 149] on div "Save to Staging S" at bounding box center [792, 149] width 160 height 15
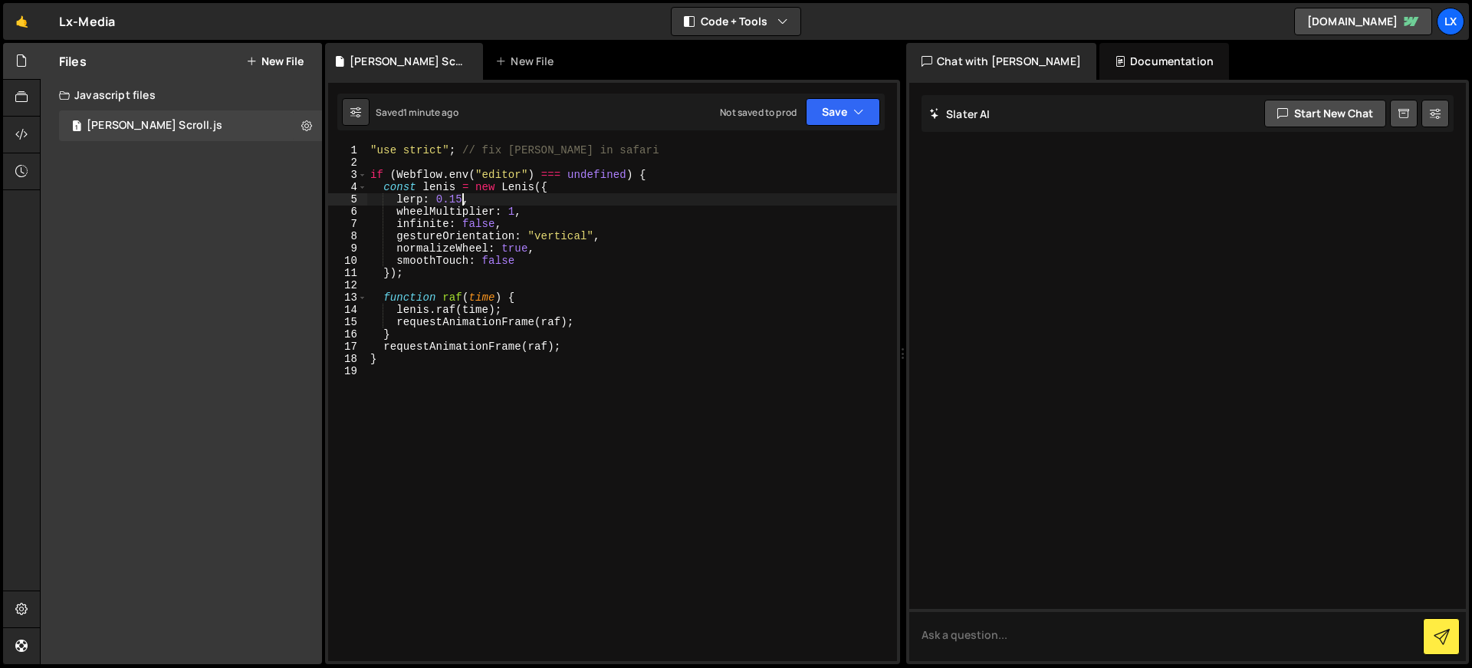
scroll to position [0, 6]
click at [450, 198] on div ""use strict" ; // fix lenis in safari if ( Webflow . env ( "editor" ) === undef…" at bounding box center [632, 414] width 530 height 541
click at [735, 186] on div ""use strict" ; // fix lenis in safari if ( Webflow . env ( "editor" ) === undef…" at bounding box center [632, 414] width 530 height 541
type textarea "const lenis = new Lenis({"
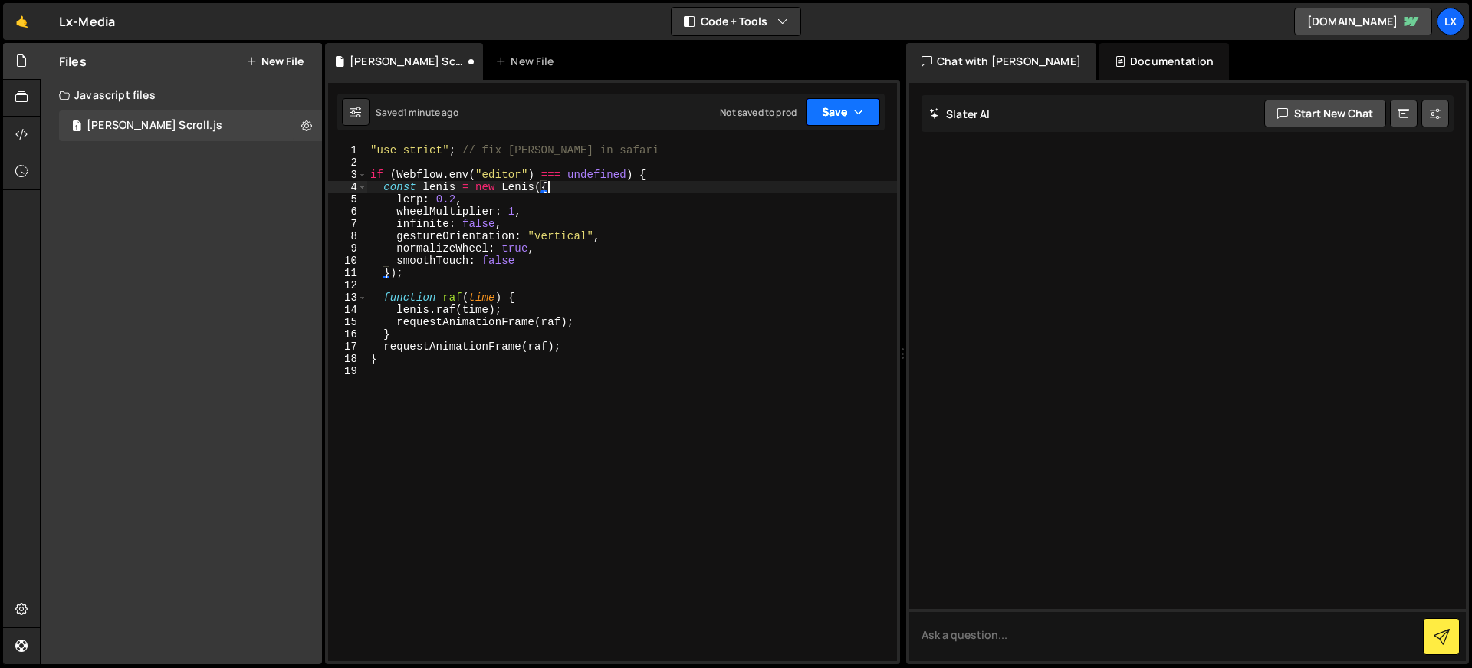
click at [847, 119] on button "Save" at bounding box center [843, 112] width 74 height 28
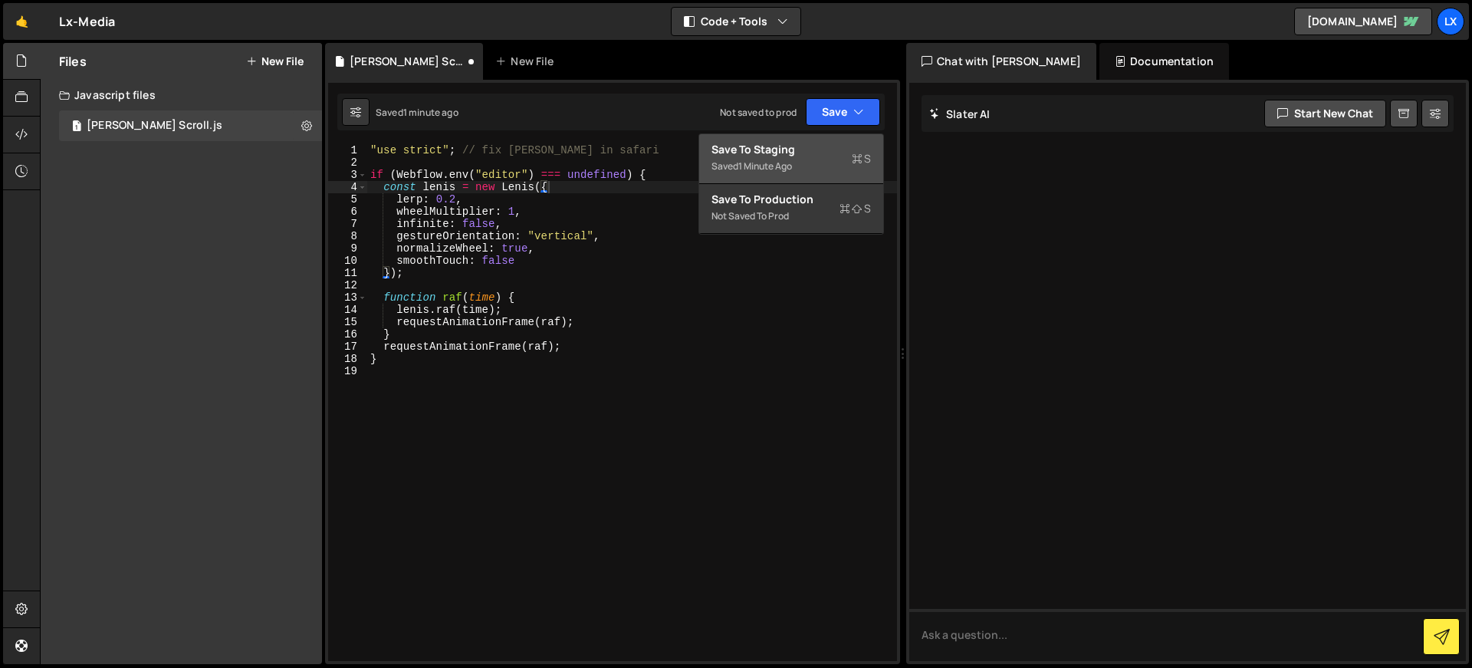
click at [814, 151] on div "Save to Staging S" at bounding box center [792, 149] width 160 height 15
